Goal: Task Accomplishment & Management: Manage account settings

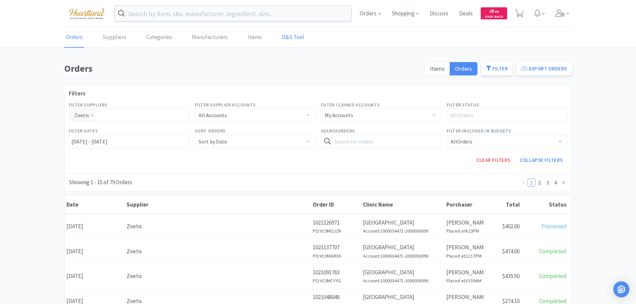
click at [284, 39] on link "D&S Tool" at bounding box center [293, 37] width 26 height 20
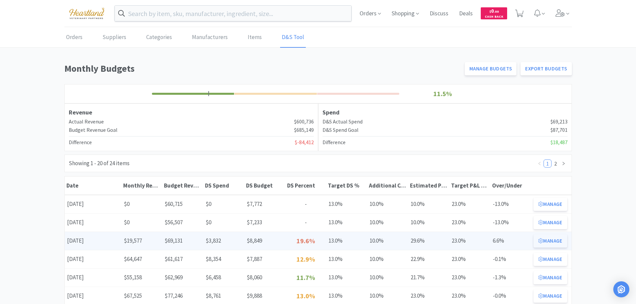
click at [555, 241] on button "Manage" at bounding box center [549, 240] width 33 height 13
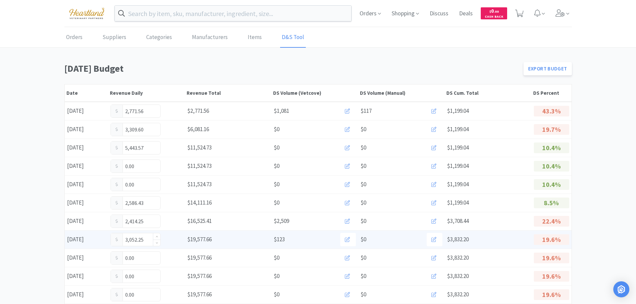
click at [151, 240] on input "3,052.25" at bounding box center [135, 239] width 49 height 13
type input "3"
type input "3,514."
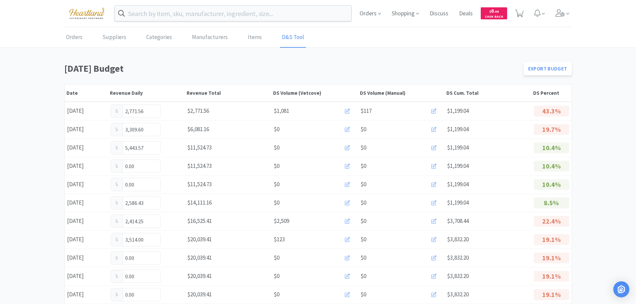
click at [151, 240] on input "3,514.00" at bounding box center [135, 239] width 49 height 13
type input "3,514.91"
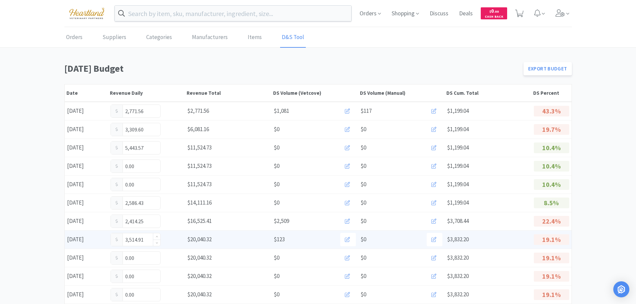
click at [149, 241] on input "3,514.91" at bounding box center [135, 239] width 49 height 13
type input "3"
type input "3,605.75"
